Goal: Task Accomplishment & Management: Manage account settings

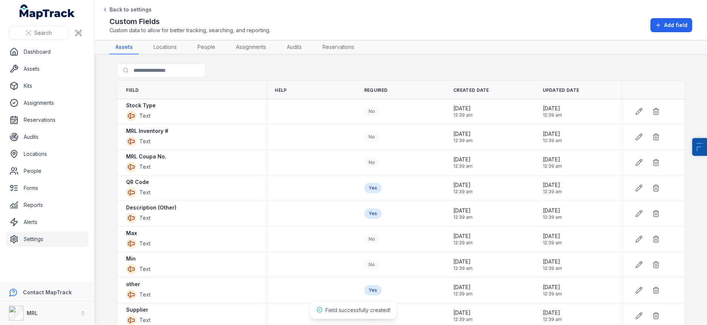
scroll to position [387, 0]
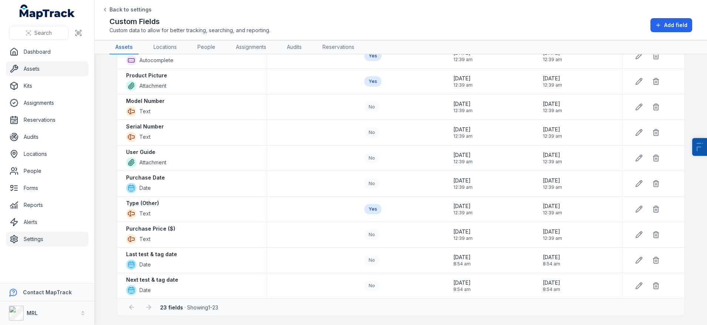
click at [41, 67] on link "Assets" at bounding box center [47, 68] width 82 height 15
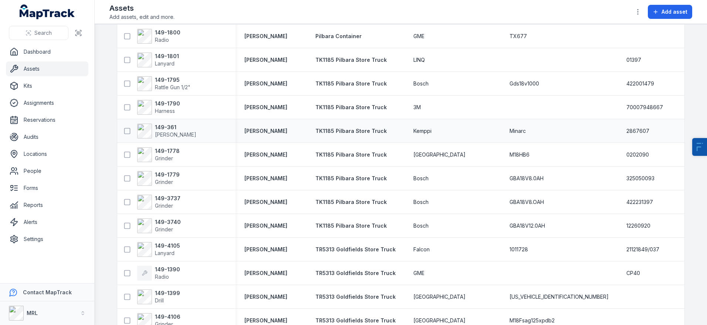
scroll to position [146, 0]
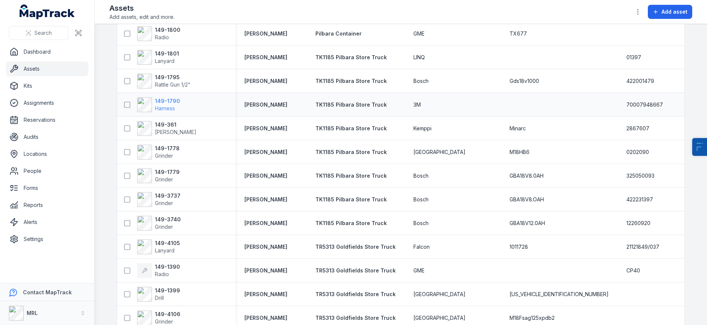
click at [176, 103] on strong "149-1790" at bounding box center [167, 100] width 25 height 7
click at [165, 123] on strong "149-361" at bounding box center [175, 124] width 41 height 7
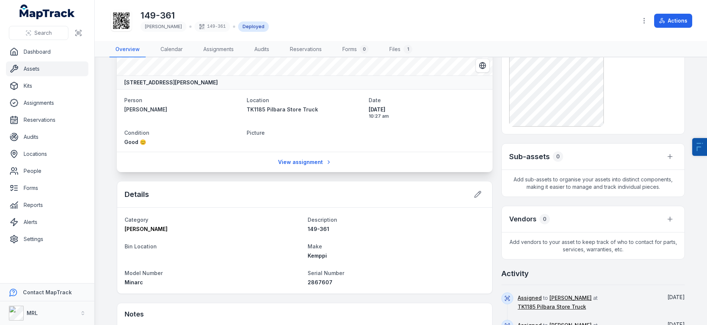
scroll to position [74, 0]
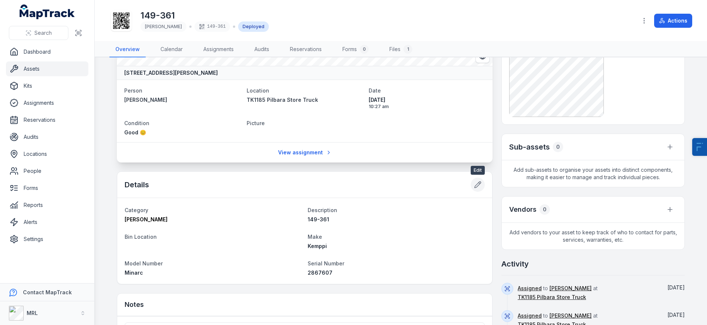
click at [477, 179] on button at bounding box center [478, 184] width 14 height 14
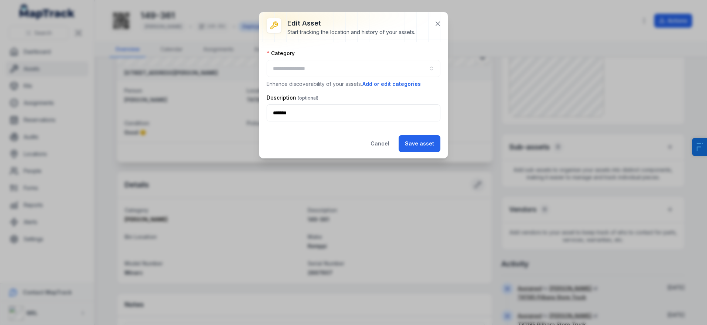
type input "**********"
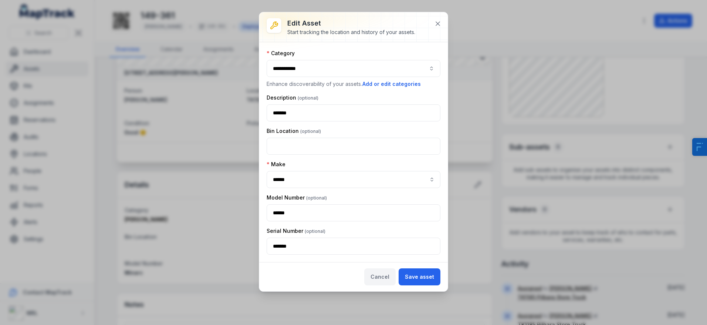
click at [377, 276] on button "Cancel" at bounding box center [379, 276] width 31 height 17
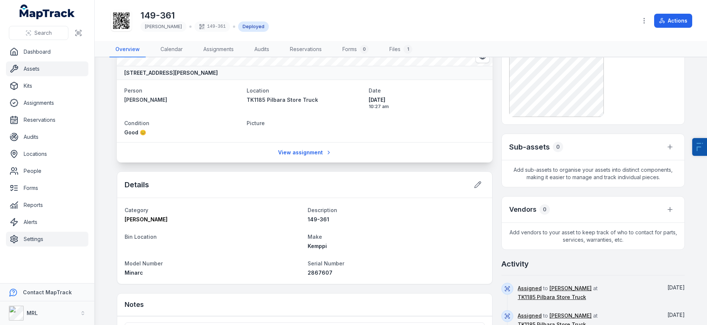
click at [37, 240] on link "Settings" at bounding box center [47, 238] width 82 height 15
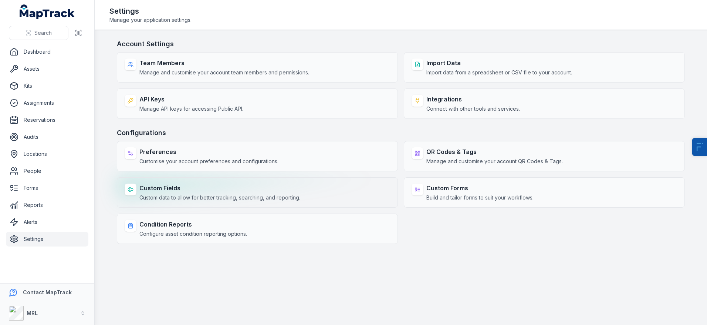
click at [168, 198] on span "Custom data to allow for better tracking, searching, and reporting." at bounding box center [219, 197] width 161 height 7
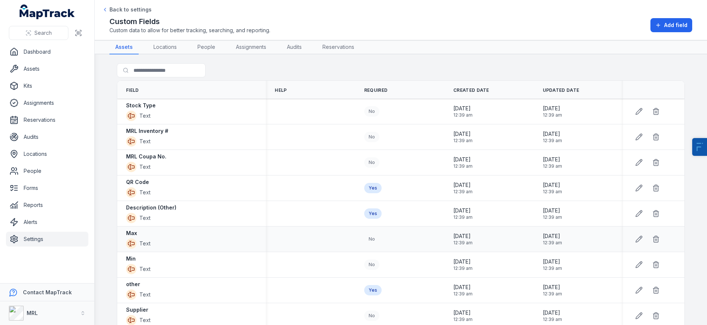
scroll to position [387, 0]
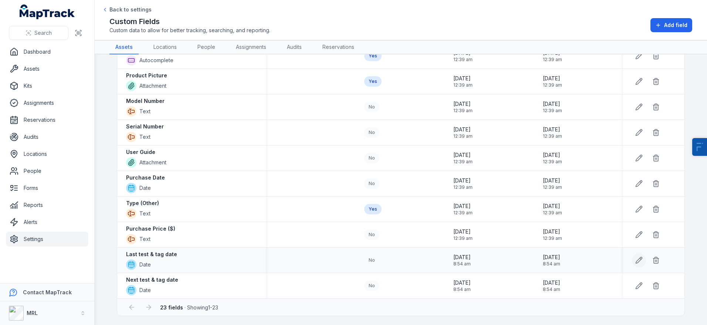
click at [639, 263] on icon at bounding box center [638, 259] width 7 height 7
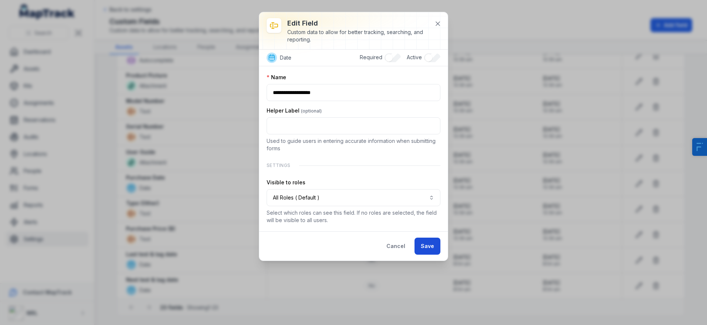
click at [425, 241] on button "Save" at bounding box center [427, 245] width 26 height 17
